Goal: Complete application form

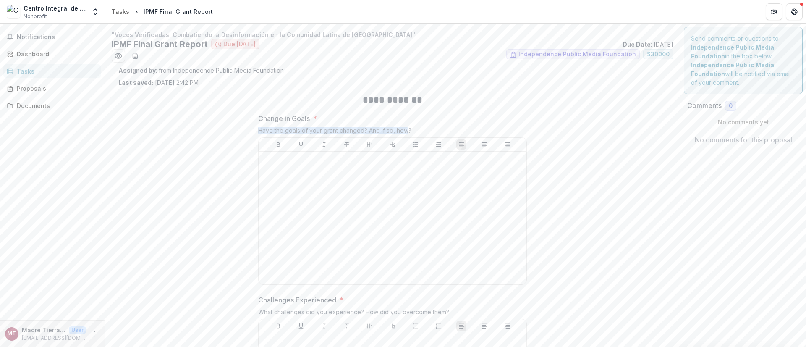
drag, startPoint x: 407, startPoint y: 128, endPoint x: 254, endPoint y: 129, distance: 153.6
click at [248, 115] on div at bounding box center [248, 115] width 0 height 0
copy div "Have the goals of your grant changed? And if so, how"
click at [38, 34] on span "Notifications" at bounding box center [57, 37] width 81 height 7
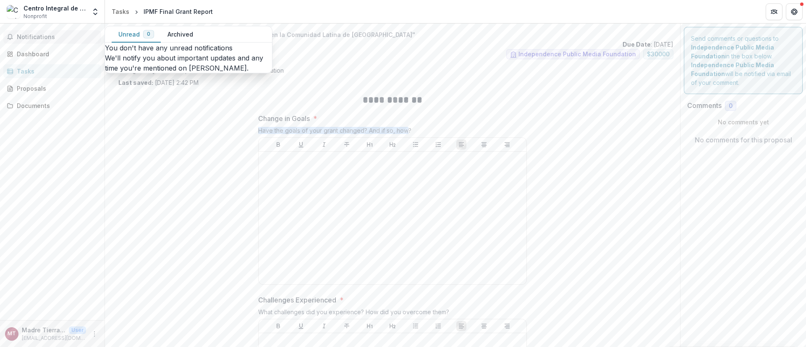
click at [184, 35] on button "Archived" at bounding box center [180, 34] width 39 height 16
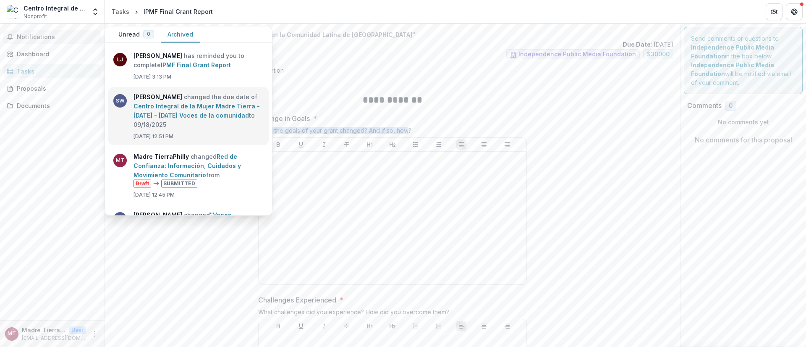
click at [208, 110] on link "Centro Integral de la Mujer Madre Tierra - 2025 - 2025 Voces de la comunidad" at bounding box center [196, 110] width 126 height 16
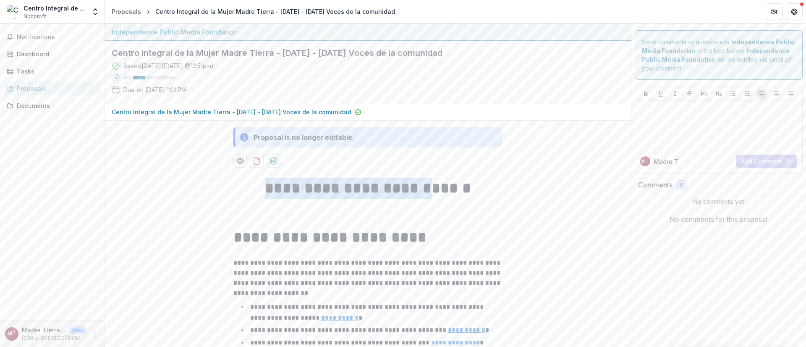
drag, startPoint x: 258, startPoint y: 183, endPoint x: 430, endPoint y: 191, distance: 171.9
click at [430, 191] on h1 "**********" at bounding box center [367, 188] width 269 height 21
copy strong "**********"
click at [38, 38] on span "Notifications" at bounding box center [57, 37] width 81 height 7
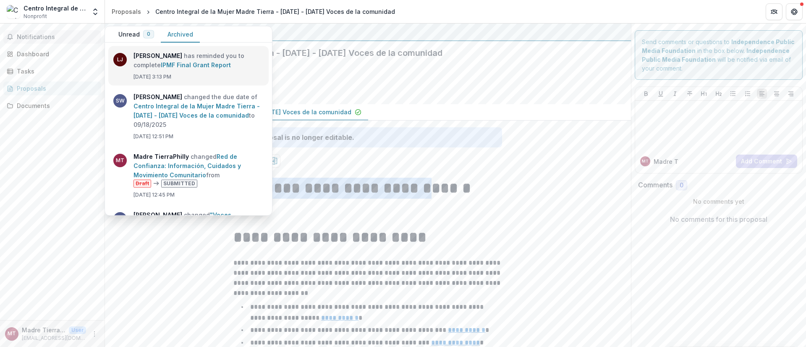
click at [161, 61] on link "IPMF Final Grant Report" at bounding box center [196, 64] width 70 height 7
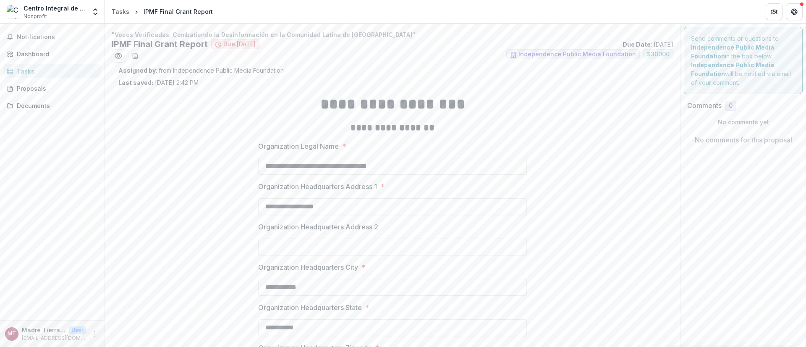
scroll to position [214, 0]
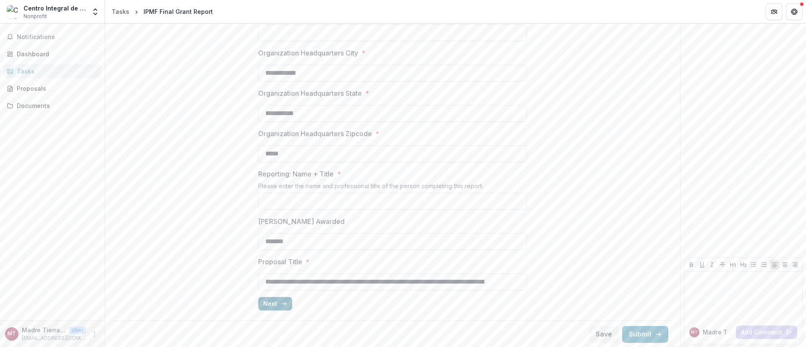
click at [271, 305] on button "Next" at bounding box center [275, 303] width 34 height 13
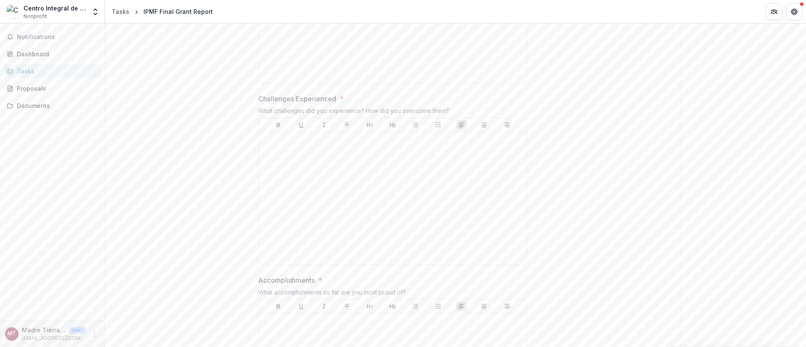
scroll to position [0, 0]
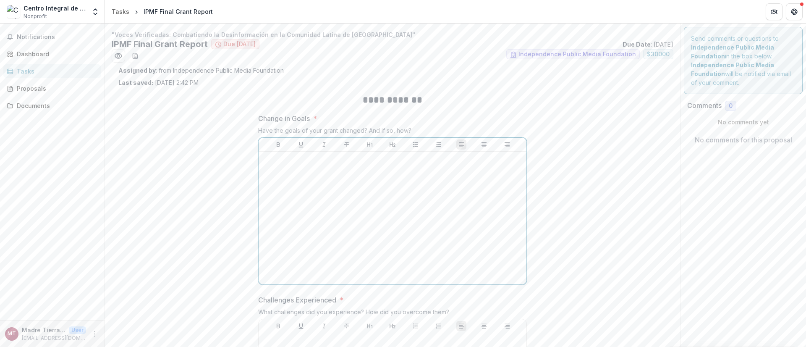
click at [278, 164] on p at bounding box center [392, 159] width 261 height 9
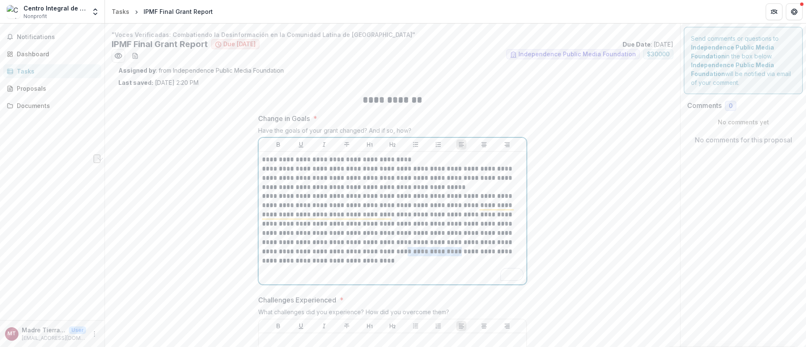
drag, startPoint x: 340, startPoint y: 251, endPoint x: 399, endPoint y: 252, distance: 58.3
click at [399, 252] on p "**********" at bounding box center [393, 228] width 262 height 74
click at [320, 271] on div "**********" at bounding box center [392, 218] width 261 height 126
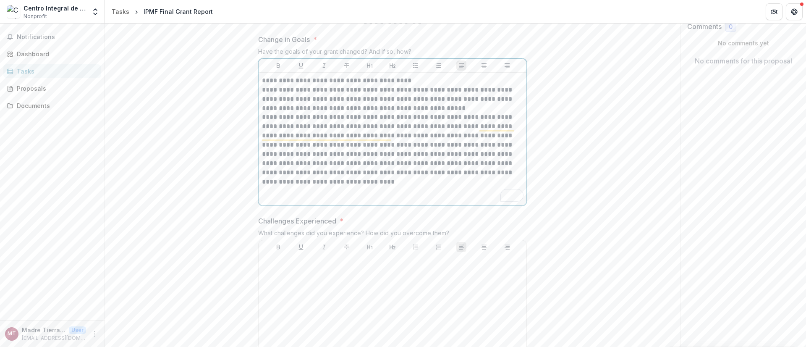
scroll to position [126, 0]
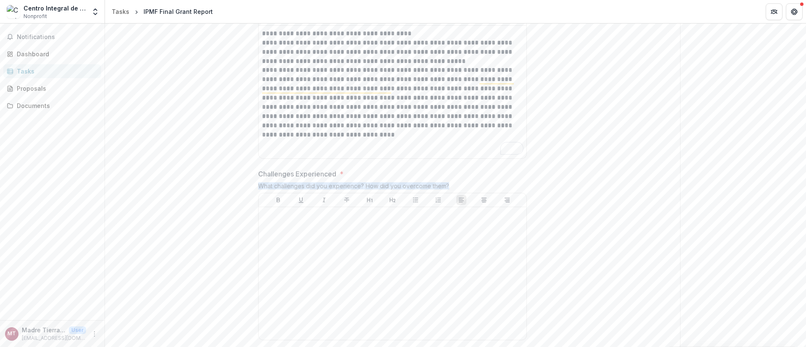
drag, startPoint x: 257, startPoint y: 183, endPoint x: 458, endPoint y: 185, distance: 200.7
click at [458, 185] on div "What challenges did you experience? How did you overcome them?" at bounding box center [392, 187] width 269 height 10
copy div "What challenges did you experience? How did you overcome them?"
click at [275, 217] on p at bounding box center [392, 214] width 261 height 9
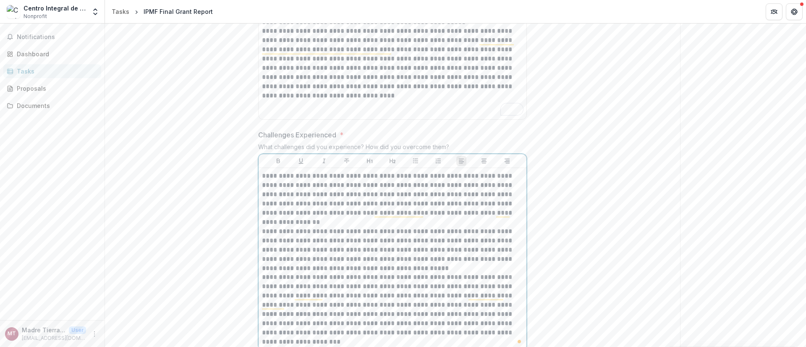
scroll to position [291, 0]
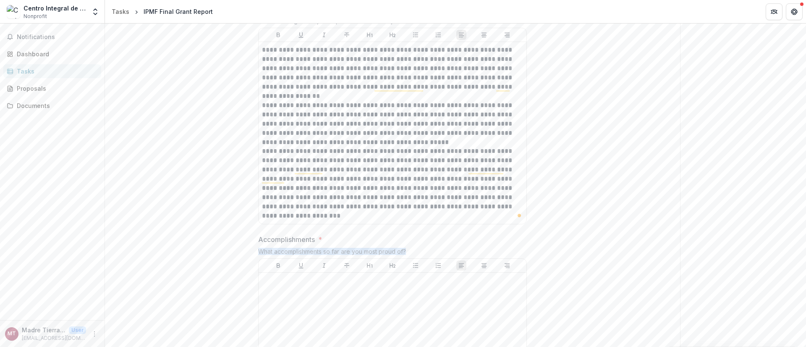
drag, startPoint x: 412, startPoint y: 249, endPoint x: 251, endPoint y: 253, distance: 161.2
copy div "What accomplishments so far are you most proud of?"
click at [286, 283] on p at bounding box center [392, 280] width 261 height 9
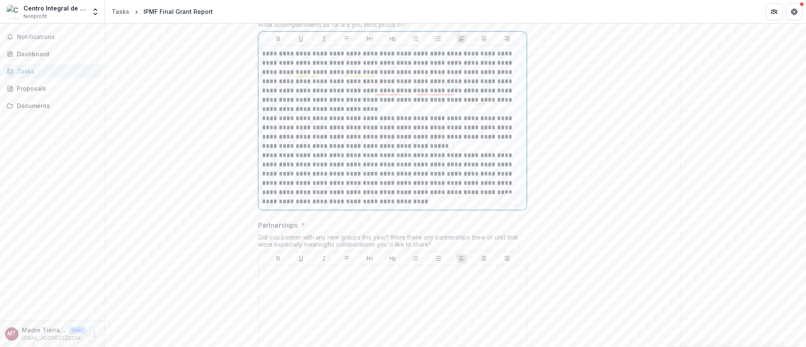
scroll to position [629, 0]
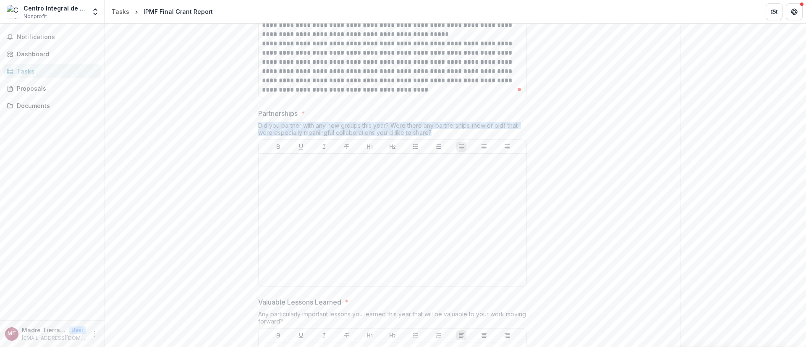
drag, startPoint x: 434, startPoint y: 132, endPoint x: 249, endPoint y: 122, distance: 185.8
click at [249, 122] on div "**********" at bounding box center [392, 351] width 548 height 1787
copy div "Did you partner with any new groups this year? Were there any partnerships (new…"
click at [269, 166] on div at bounding box center [392, 220] width 261 height 126
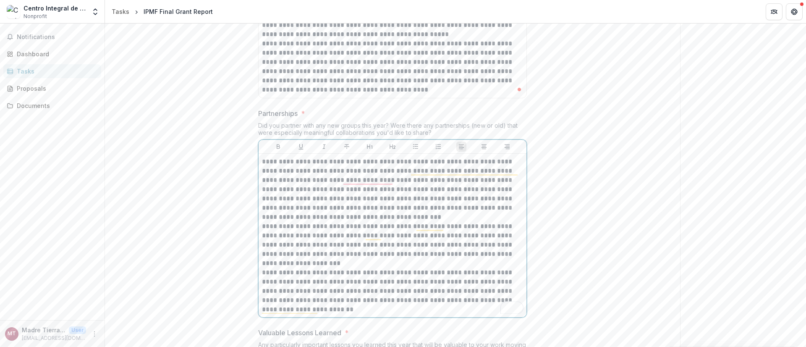
scroll to position [818, 0]
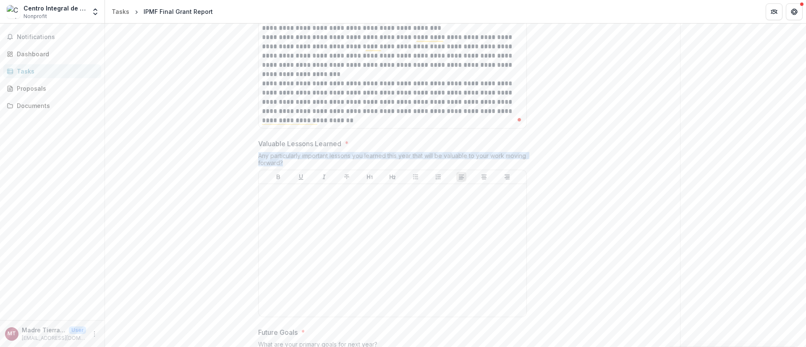
drag, startPoint x: 306, startPoint y: 160, endPoint x: 256, endPoint y: 154, distance: 50.3
click at [256, 154] on div "**********" at bounding box center [392, 178] width 282 height 1818
click at [280, 192] on p at bounding box center [392, 191] width 261 height 9
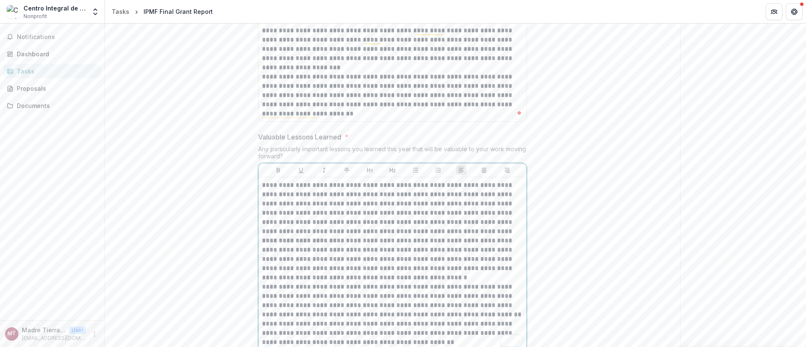
scroll to position [1077, 0]
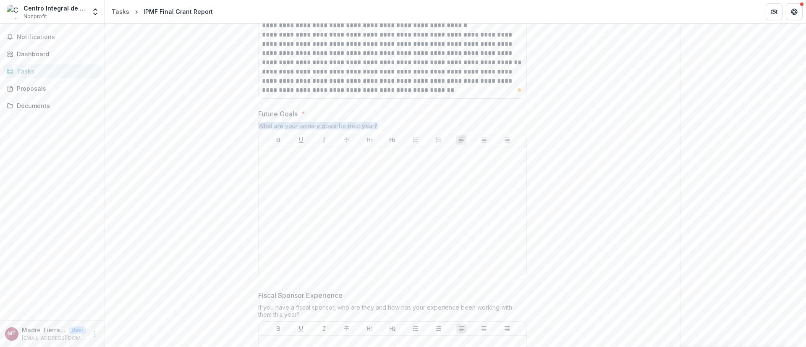
drag, startPoint x: 388, startPoint y: 122, endPoint x: 250, endPoint y: 125, distance: 138.5
copy div "What are your primary goals for next year?"
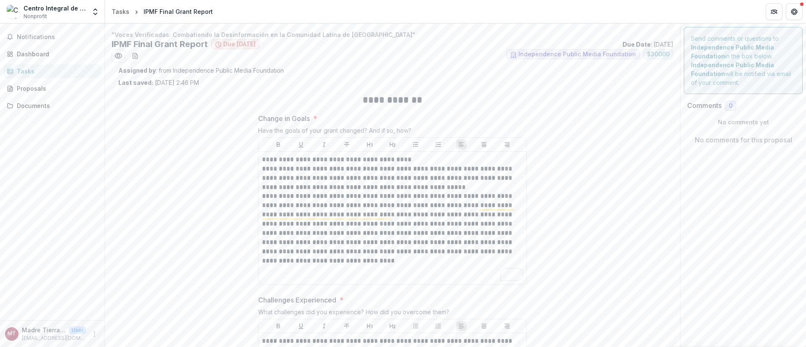
scroll to position [1077, 0]
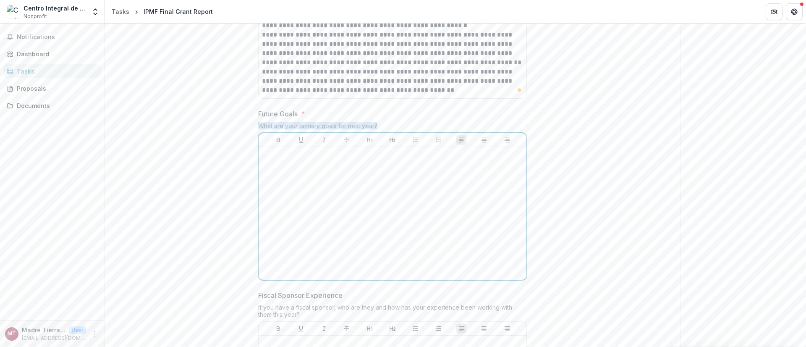
click at [272, 158] on div at bounding box center [392, 213] width 261 height 126
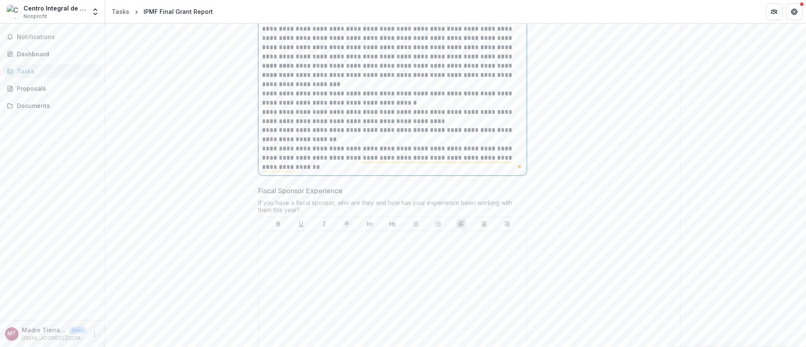
scroll to position [1455, 0]
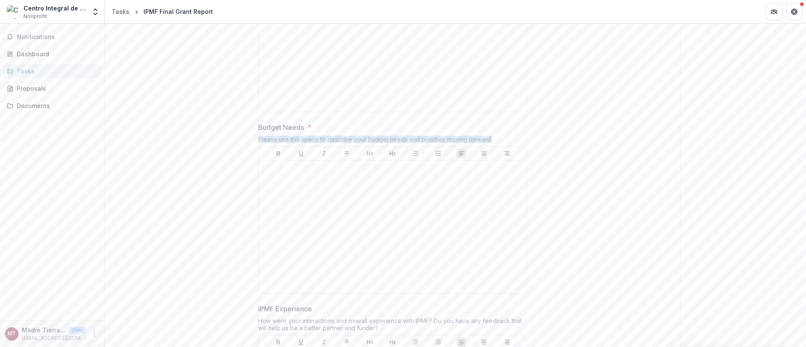
drag, startPoint x: 256, startPoint y: 135, endPoint x: 497, endPoint y: 133, distance: 241.4
click at [497, 133] on div "Budget Needs * Please use this space to describe your budget needs and prioriti…" at bounding box center [392, 209] width 269 height 175
copy div "Please use this space to describe your budget needs and priorities moving forwa…"
click at [300, 181] on div at bounding box center [392, 227] width 261 height 126
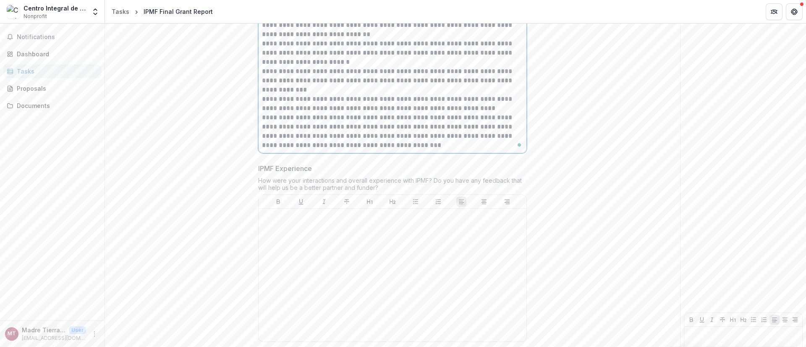
scroll to position [1708, 0]
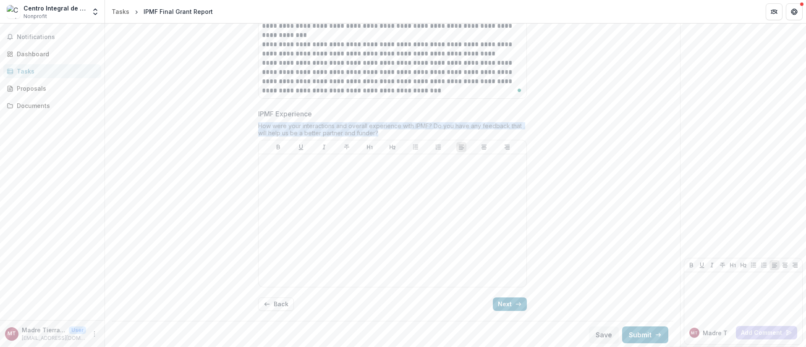
drag, startPoint x: 357, startPoint y: 134, endPoint x: 252, endPoint y: 124, distance: 105.4
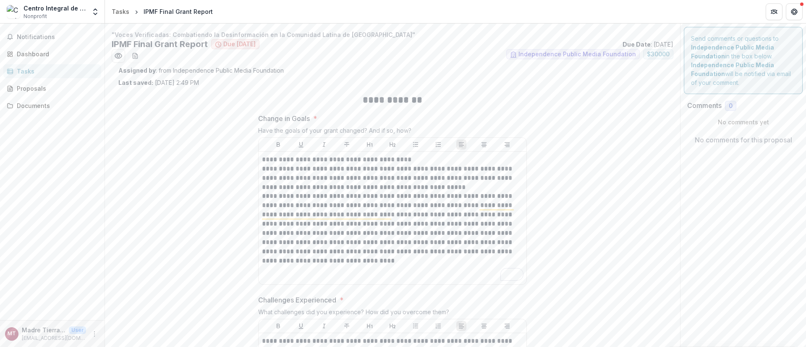
scroll to position [1708, 0]
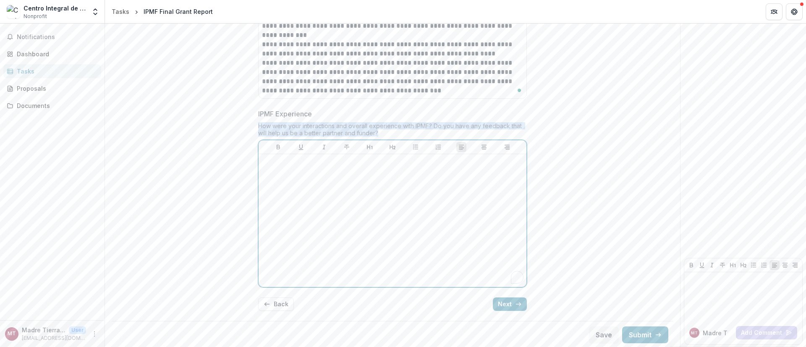
click at [275, 167] on div "To enrich screen reader interactions, please activate Accessibility in Grammarl…" at bounding box center [392, 220] width 261 height 126
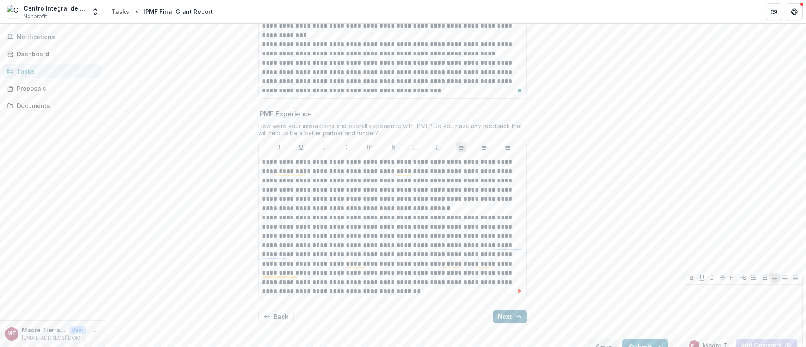
click at [502, 315] on button "Next" at bounding box center [510, 316] width 34 height 13
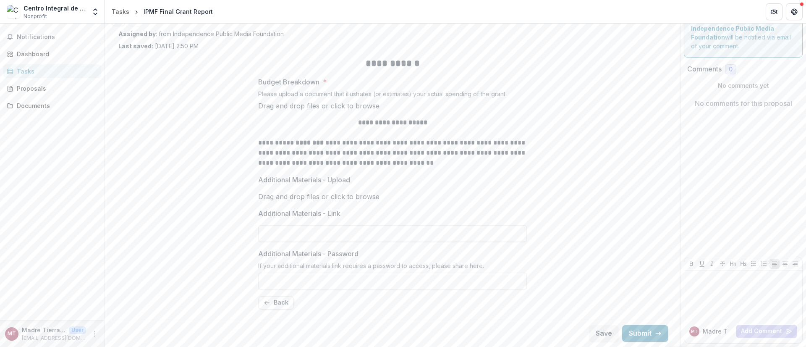
scroll to position [0, 0]
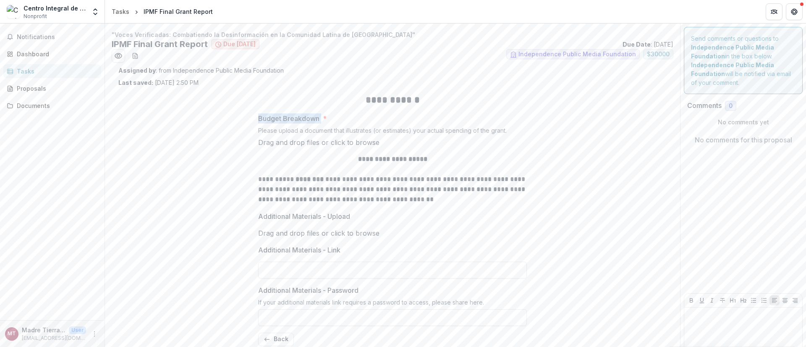
drag, startPoint x: 256, startPoint y: 115, endPoint x: 322, endPoint y: 120, distance: 66.5
click at [322, 120] on div "**********" at bounding box center [392, 220] width 282 height 266
click at [317, 122] on div at bounding box center [317, 122] width 0 height 0
click at [338, 88] on div "**********" at bounding box center [392, 220] width 269 height 266
click at [379, 147] on span "click to browse" at bounding box center [355, 142] width 49 height 8
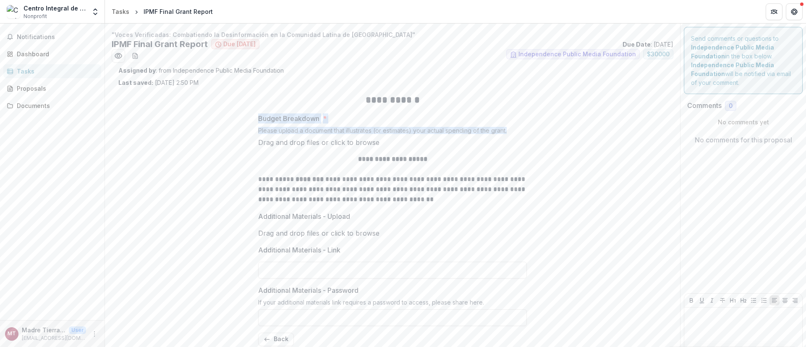
drag, startPoint x: 509, startPoint y: 128, endPoint x: 242, endPoint y: 118, distance: 267.2
click at [242, 118] on div "**********" at bounding box center [392, 220] width 548 height 266
click at [236, 101] on div at bounding box center [236, 101] width 0 height 0
drag, startPoint x: 397, startPoint y: 208, endPoint x: 273, endPoint y: 81, distance: 177.8
click at [273, 81] on div "Assigned by : from Independence Public Media Foundation Last saved: [DATE] 2:50…" at bounding box center [392, 76] width 548 height 21
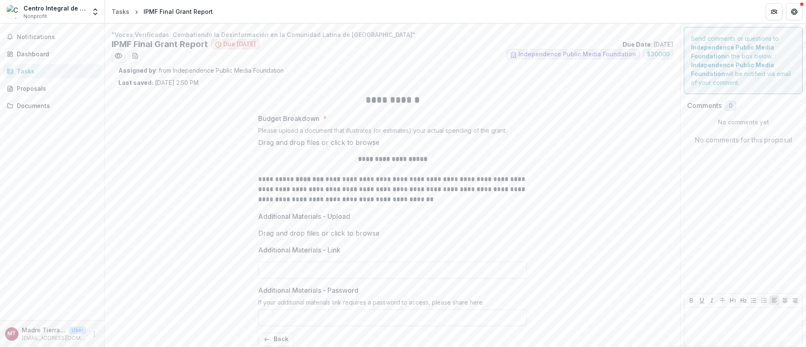
click at [260, 114] on p "Budget Breakdown" at bounding box center [288, 118] width 61 height 10
drag, startPoint x: 256, startPoint y: 118, endPoint x: 504, endPoint y: 131, distance: 247.6
click at [514, 131] on div "Budget Breakdown * Please upload a document that illustrates (or estimates) you…" at bounding box center [392, 130] width 269 height 34
copy div "Budget Breakdown * Please upload a document that illustrates (or estimates) you…"
click at [379, 147] on span "click to browse" at bounding box center [355, 142] width 49 height 8
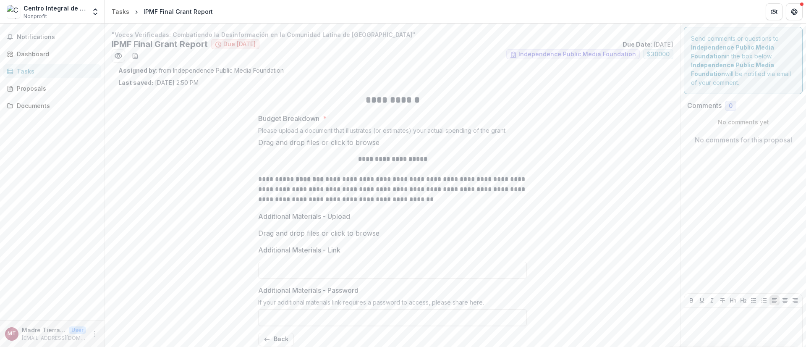
type input "**********"
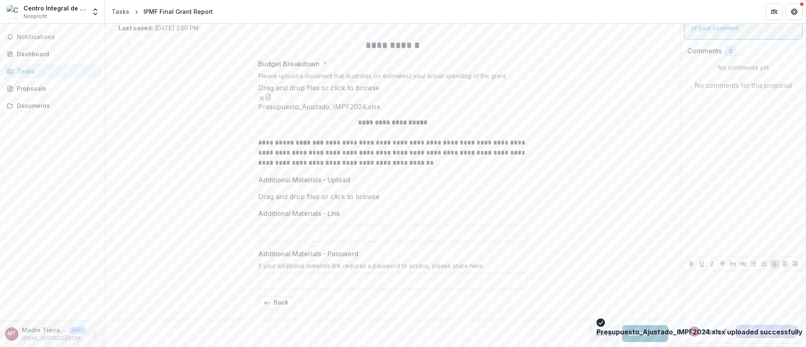
scroll to position [165, 0]
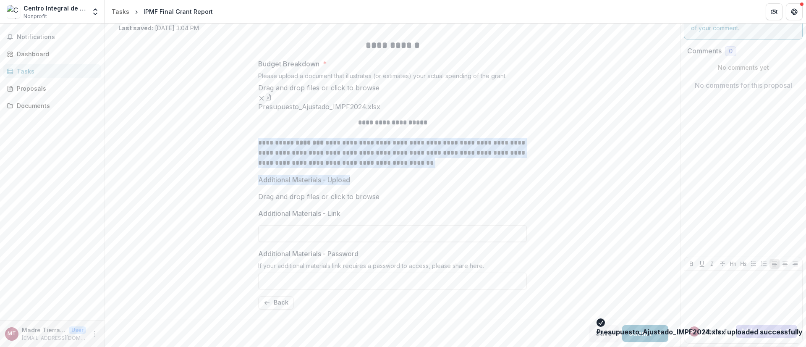
drag, startPoint x: 254, startPoint y: 109, endPoint x: 369, endPoint y: 144, distance: 119.5
click at [369, 144] on div "**********" at bounding box center [392, 174] width 282 height 284
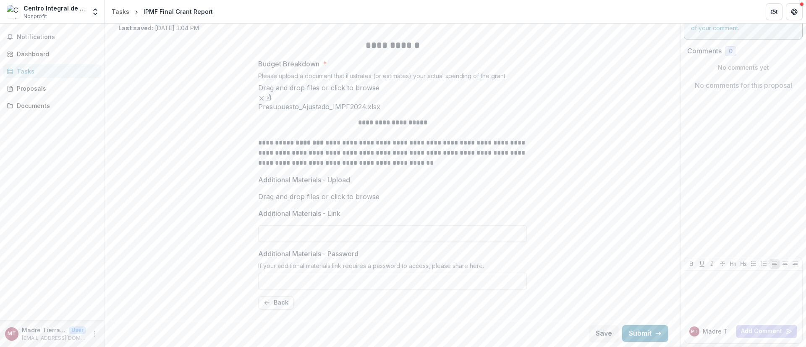
click at [379, 192] on span "click to browse" at bounding box center [355, 196] width 49 height 8
